Goal: Find contact information: Find contact information

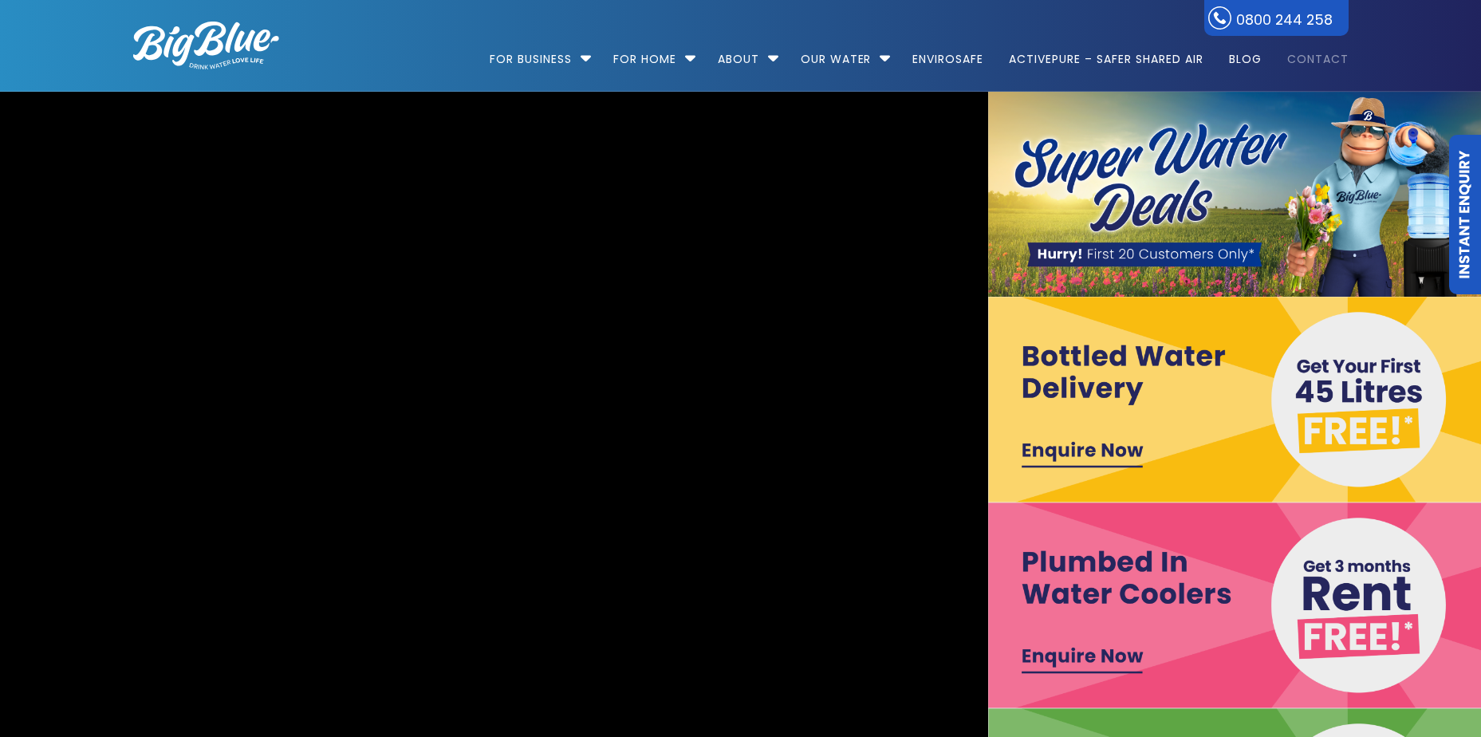
click at [1333, 61] on link "Contact" at bounding box center [1312, 51] width 73 height 103
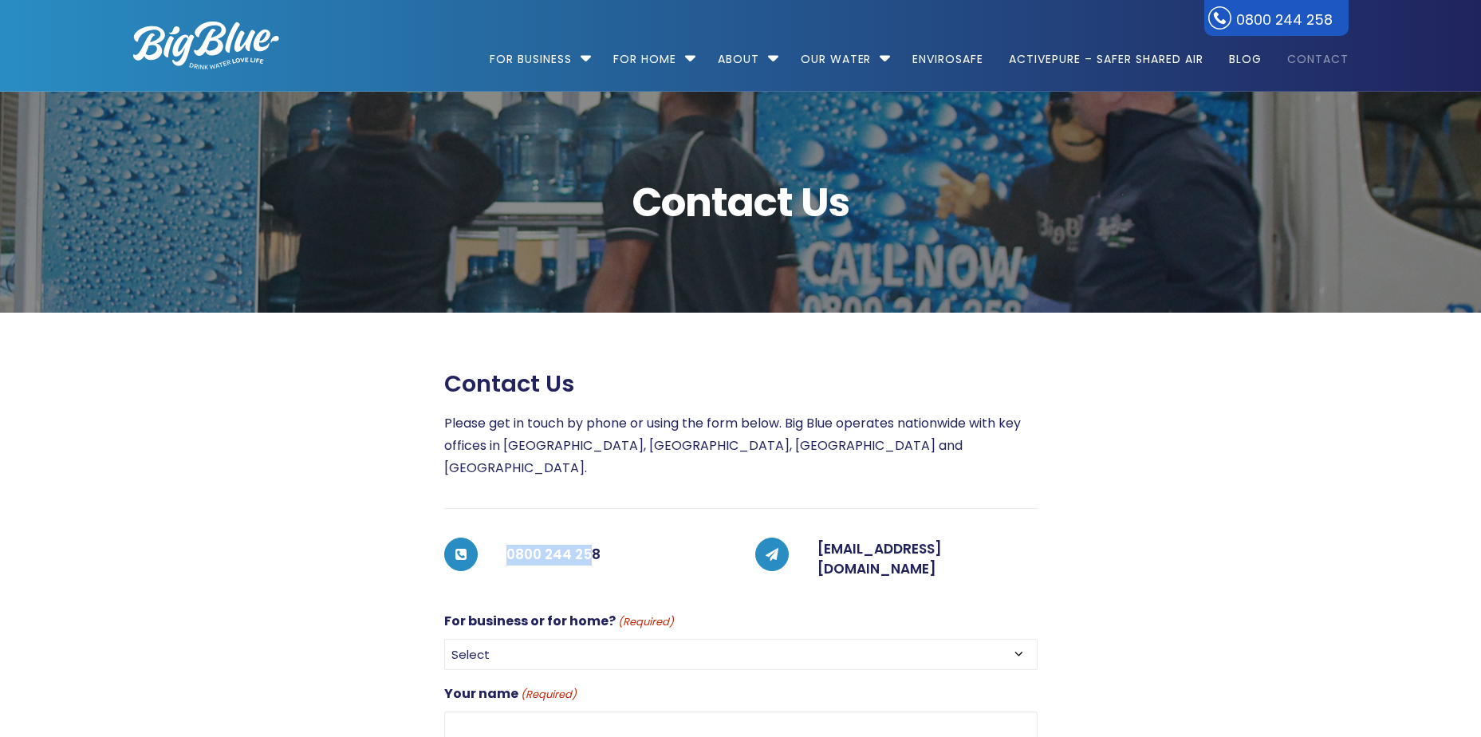
drag, startPoint x: 582, startPoint y: 539, endPoint x: 483, endPoint y: 542, distance: 98.2
click at [482, 542] on div "0800 244 258" at bounding box center [602, 555] width 249 height 35
copy h5 "0800 244 258"
drag, startPoint x: 483, startPoint y: 542, endPoint x: 487, endPoint y: 527, distance: 15.7
click at [487, 538] on div "0800 244 258" at bounding box center [602, 555] width 249 height 35
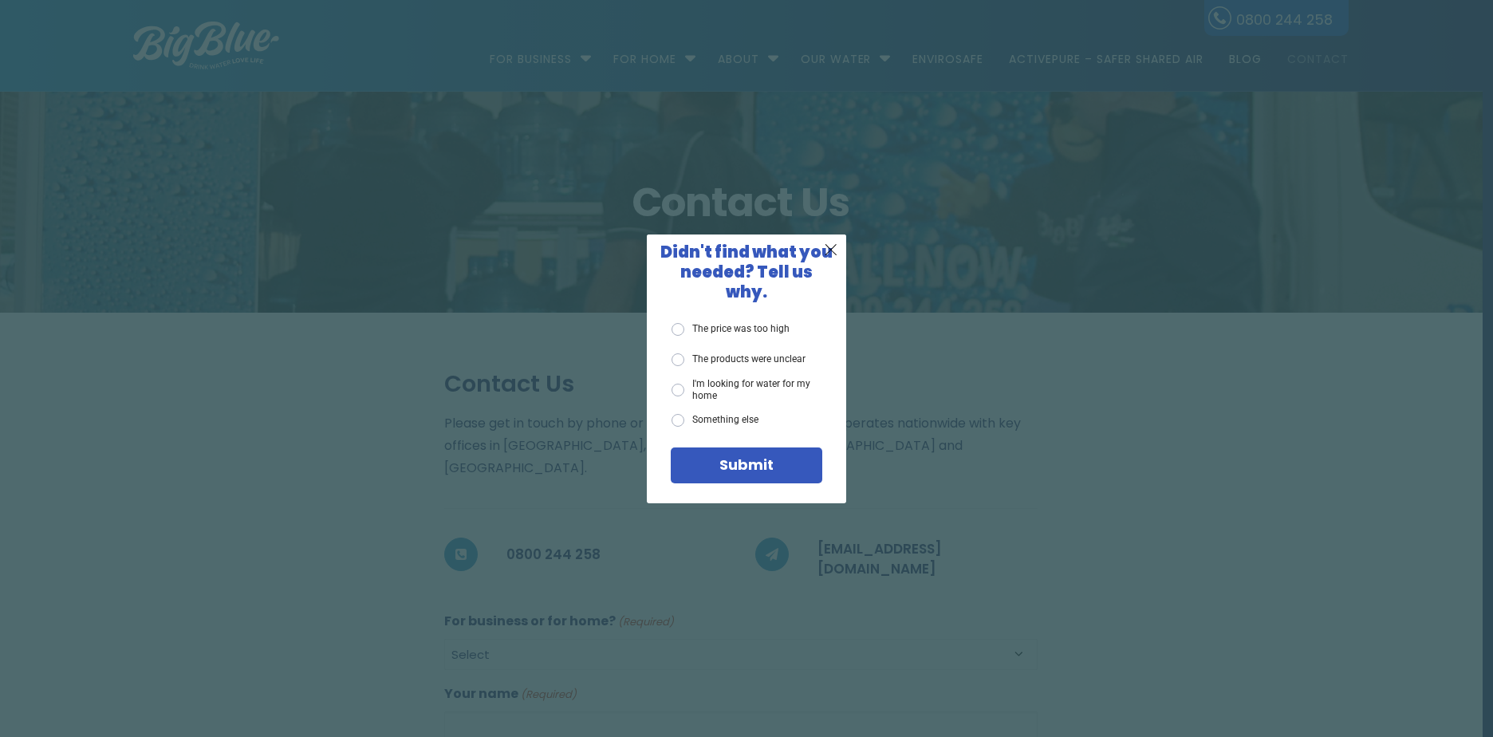
click at [677, 414] on label "Something else" at bounding box center [715, 420] width 87 height 13
click at [0, 0] on input "Something else" at bounding box center [0, 0] width 0 height 0
click at [834, 254] on span "X" at bounding box center [831, 249] width 14 height 20
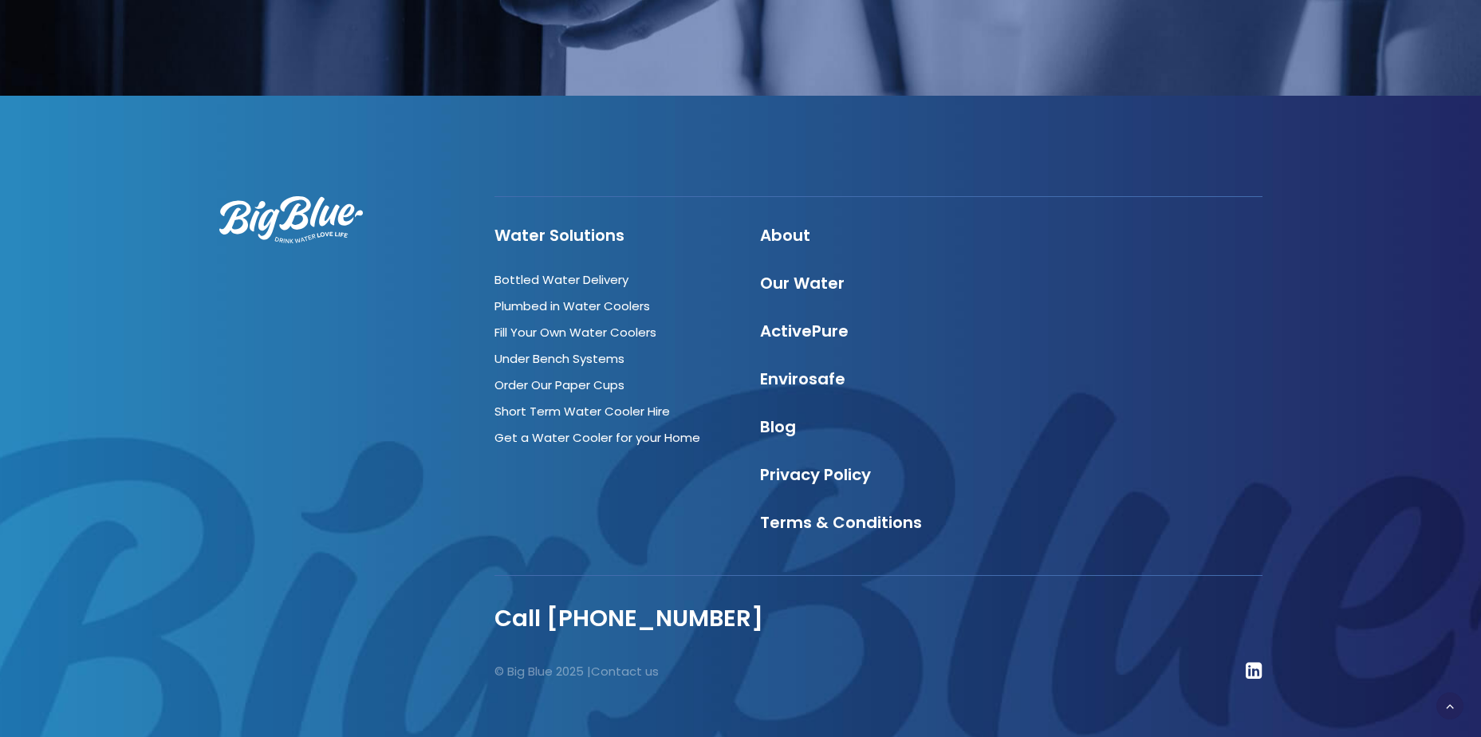
scroll to position [1838, 0]
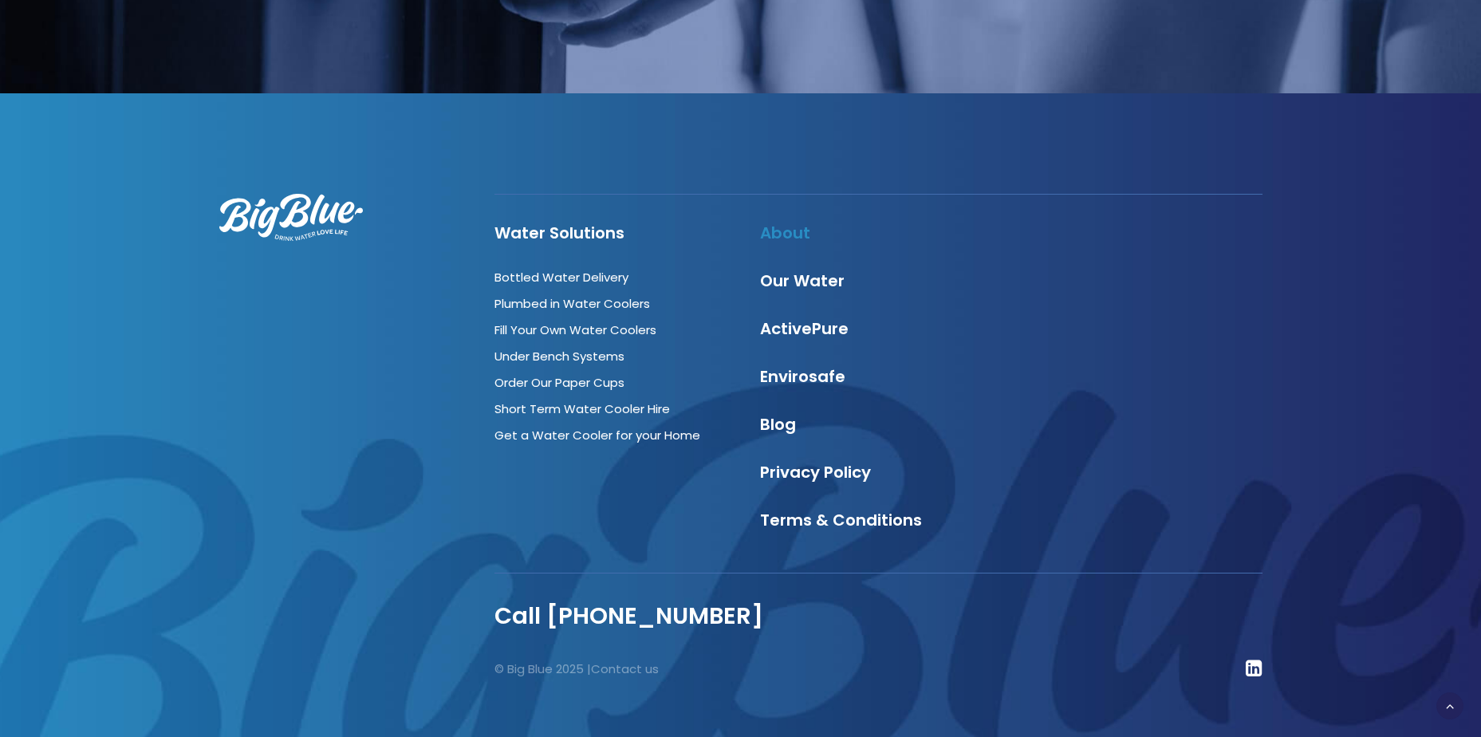
click at [777, 222] on link "About" at bounding box center [785, 233] width 50 height 22
